Goal: Navigation & Orientation: Find specific page/section

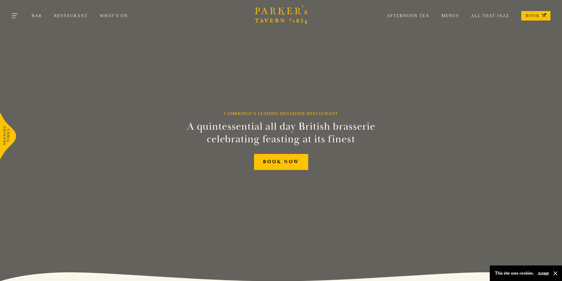
click at [15, 18] on span "Toggle navigation" at bounding box center [13, 18] width 3 height 1
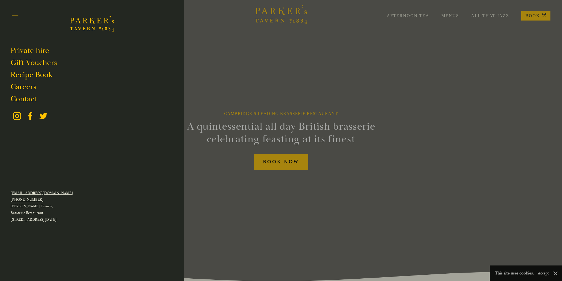
click at [15, 16] on button "Toggle navigation" at bounding box center [15, 17] width 22 height 22
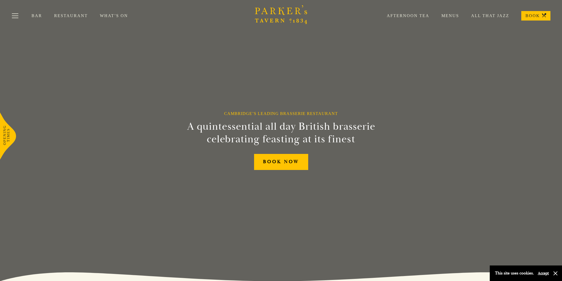
click at [74, 14] on link "Restaurant" at bounding box center [77, 15] width 46 height 5
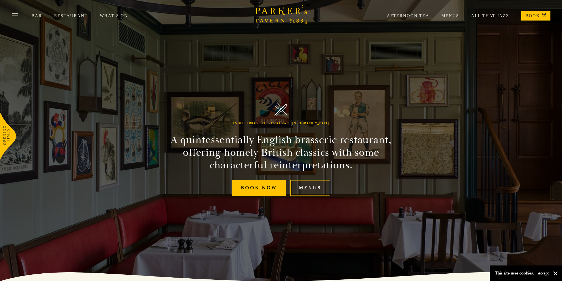
click at [455, 14] on link "Menus" at bounding box center [444, 15] width 30 height 5
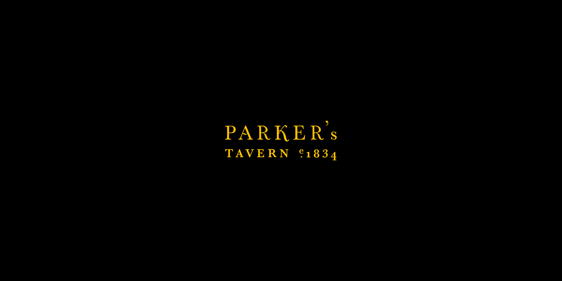
scroll to position [126, 0]
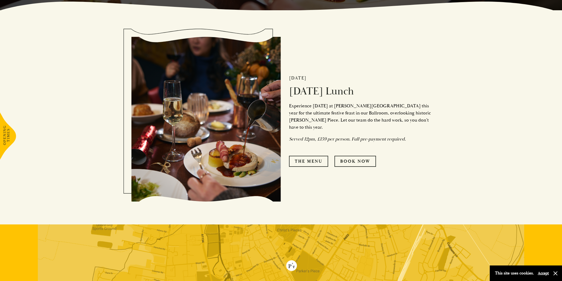
scroll to position [271, 0]
click at [303, 156] on link "The Menu" at bounding box center [308, 160] width 39 height 11
